Goal: Task Accomplishment & Management: Use online tool/utility

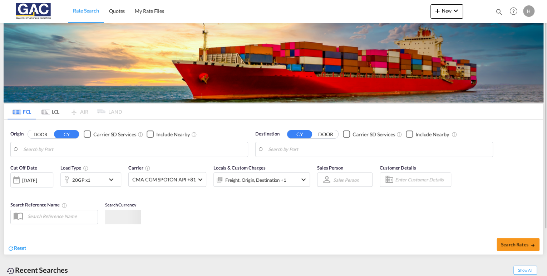
type input "[GEOGRAPHIC_DATA], DEBRV"
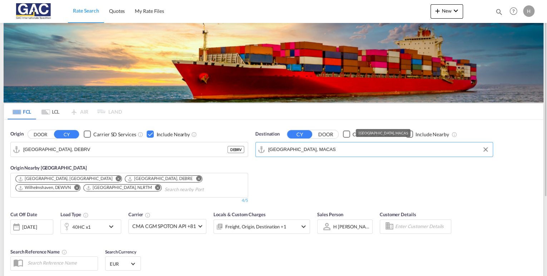
click at [319, 149] on input "[GEOGRAPHIC_DATA], MACAS" at bounding box center [378, 149] width 221 height 11
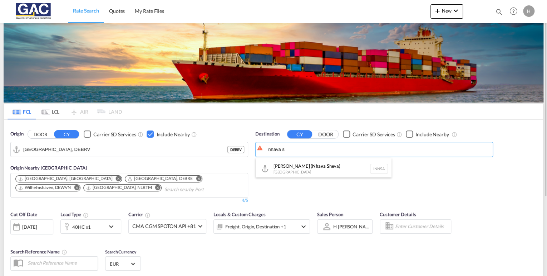
drag, startPoint x: 291, startPoint y: 164, endPoint x: 303, endPoint y: 164, distance: 12.5
click at [291, 164] on div "[PERSON_NAME] ( Nhava S heva) [GEOGRAPHIC_DATA] [GEOGRAPHIC_DATA]" at bounding box center [324, 168] width 136 height 21
type input "[PERSON_NAME] ([PERSON_NAME]), [GEOGRAPHIC_DATA]"
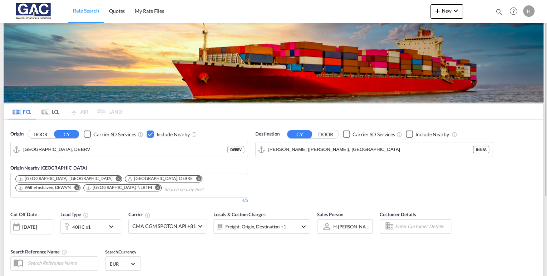
click at [408, 133] on div "Checkbox No Ink" at bounding box center [409, 133] width 7 height 7
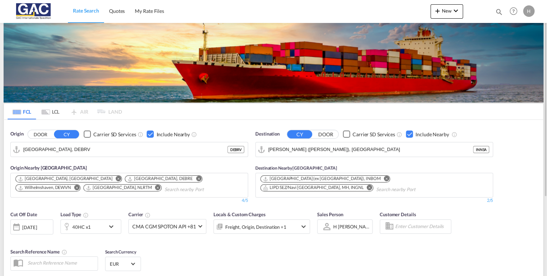
scroll to position [111, 0]
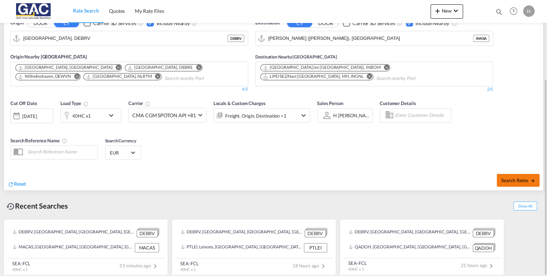
click at [502, 178] on span "Search Rates" at bounding box center [518, 180] width 34 height 6
type input "DEBRV to INNSA / [DATE]"
